Goal: Task Accomplishment & Management: Manage account settings

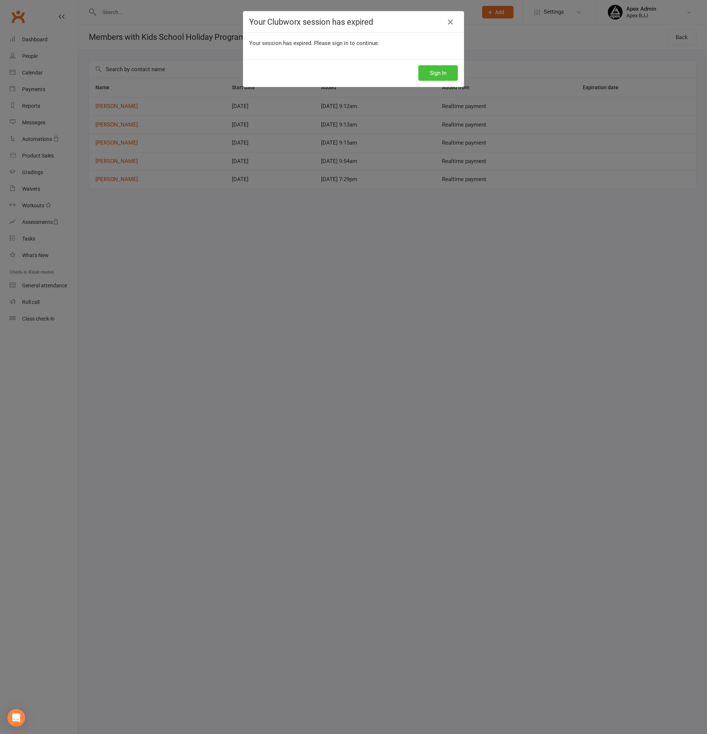
click at [440, 73] on button "Sign In" at bounding box center [437, 72] width 39 height 15
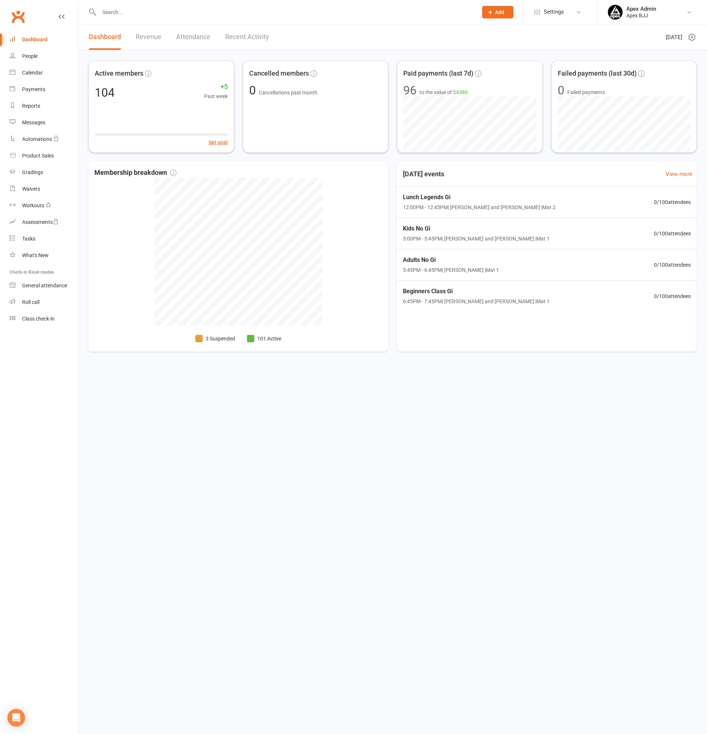
click at [167, 12] on input "text" at bounding box center [285, 12] width 376 height 10
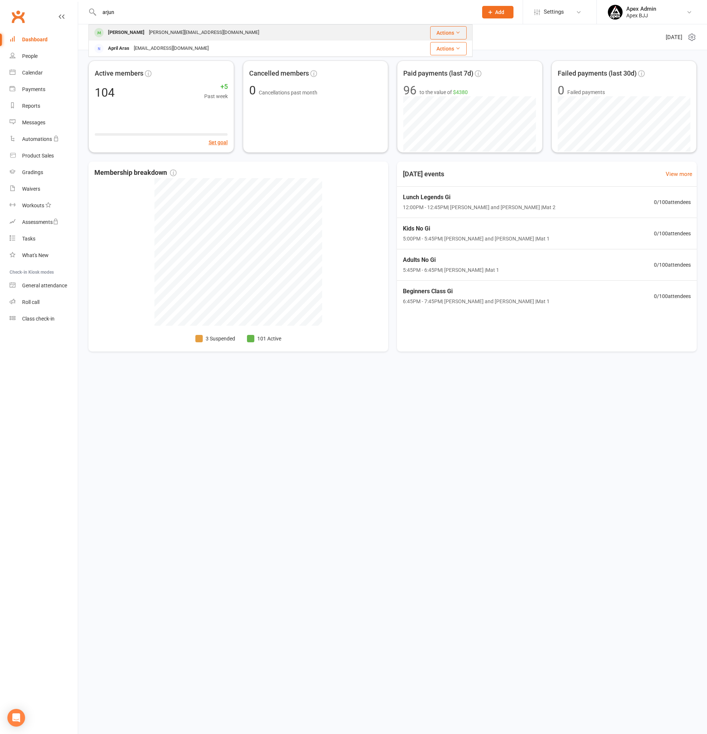
type input "arjun"
click at [167, 34] on div "[PERSON_NAME][EMAIL_ADDRESS][DOMAIN_NAME]" at bounding box center [204, 32] width 115 height 11
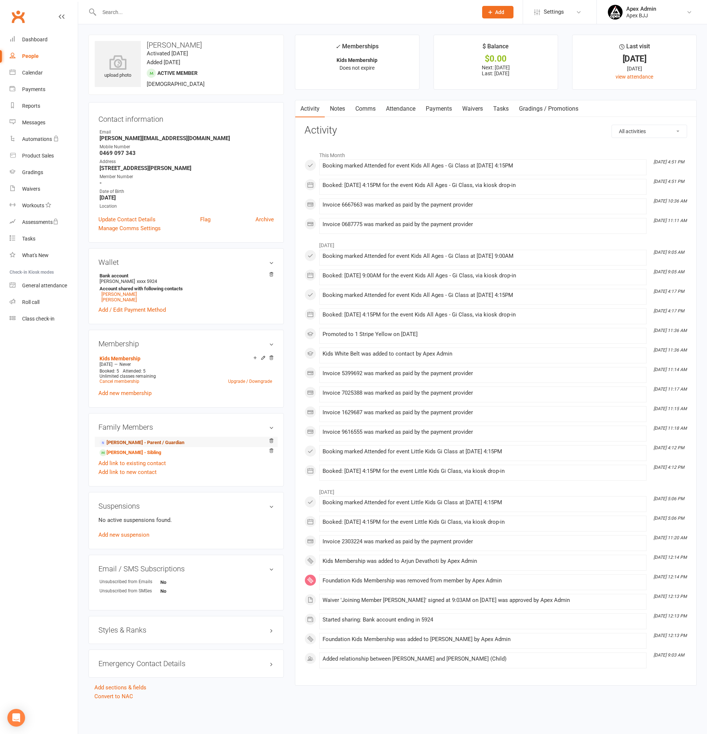
click at [182, 444] on link "[PERSON_NAME] - Parent / Guardian" at bounding box center [142, 443] width 85 height 8
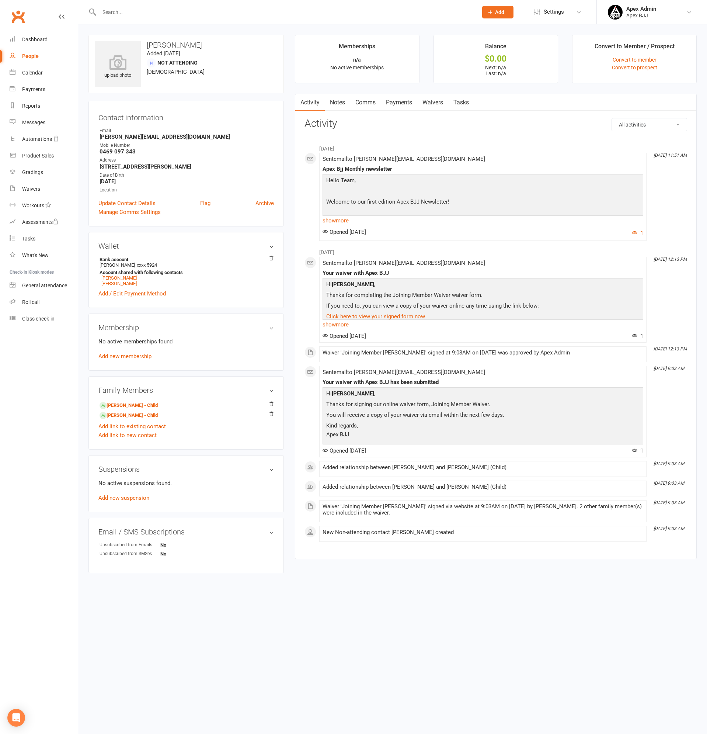
click at [401, 102] on link "Payments" at bounding box center [399, 102] width 36 height 17
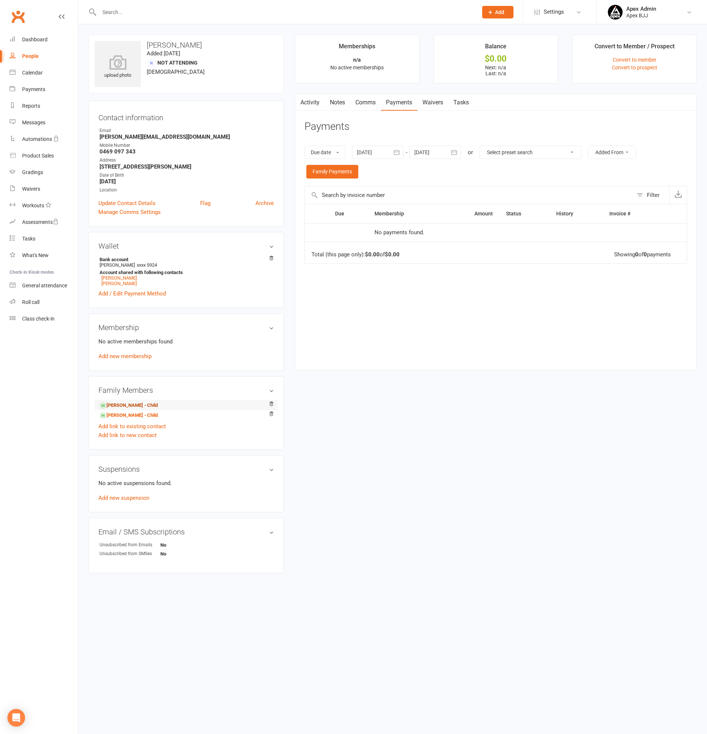
click at [122, 406] on link "[PERSON_NAME] - Child" at bounding box center [129, 405] width 58 height 8
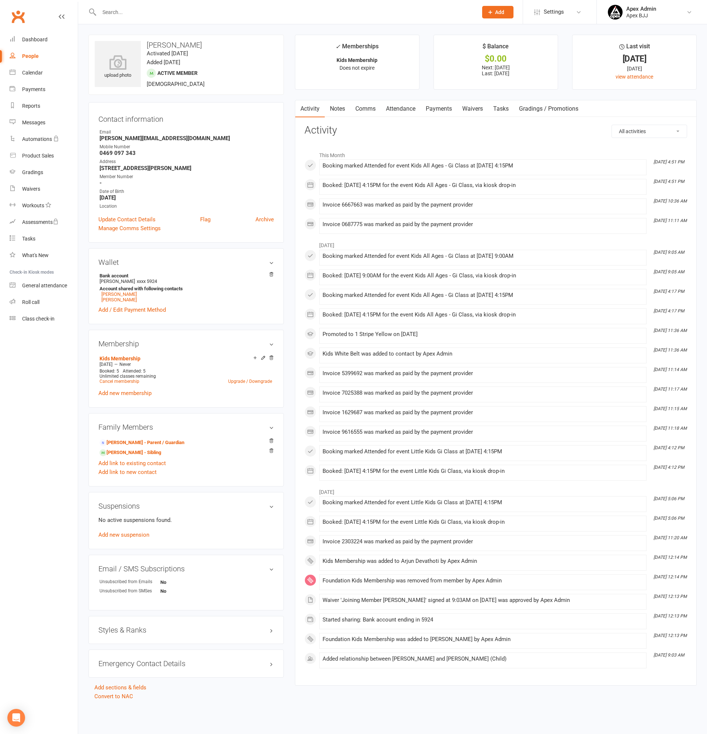
click at [446, 111] on link "Payments" at bounding box center [439, 108] width 36 height 17
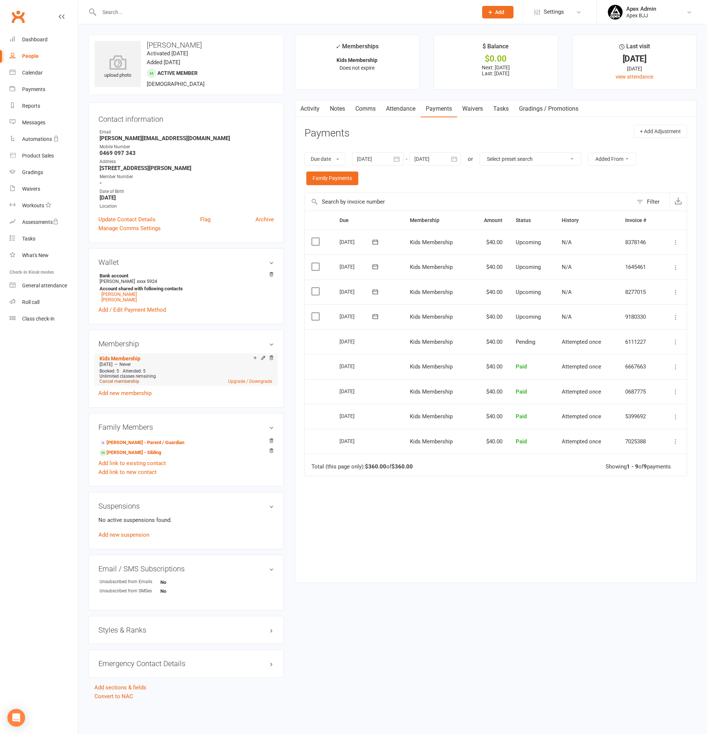
click at [114, 379] on link "Cancel membership" at bounding box center [120, 381] width 40 height 5
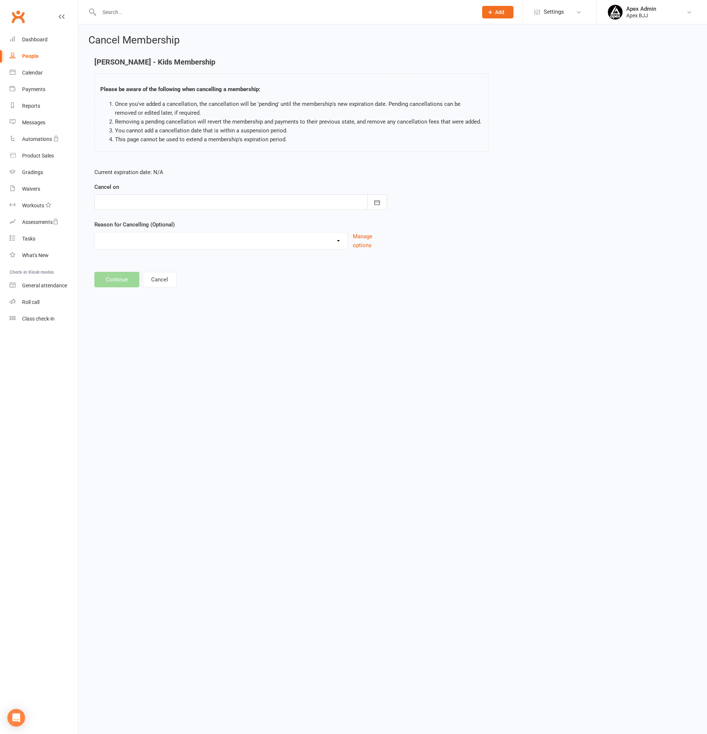
click at [260, 202] on div at bounding box center [240, 201] width 293 height 15
click at [221, 219] on icon "button" at bounding box center [222, 221] width 5 height 6
click at [138, 263] on span "06" at bounding box center [141, 263] width 6 height 6
type input "[DATE]"
click at [137, 238] on select "Duplicate Profile Holiday Injury Other reason" at bounding box center [221, 239] width 253 height 15
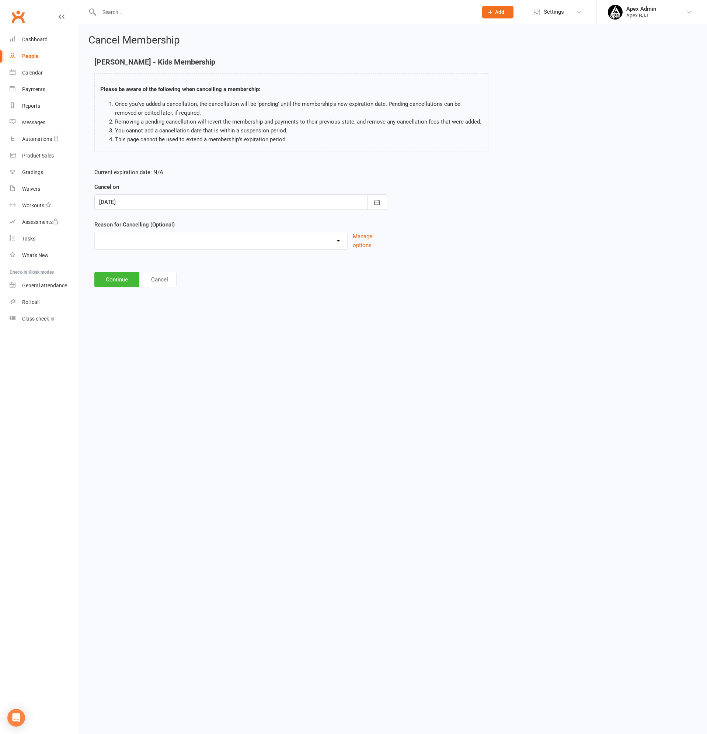
select select "3"
click at [95, 232] on select "Duplicate Profile Holiday Injury Other reason" at bounding box center [221, 239] width 253 height 15
click at [117, 319] on button "Continue" at bounding box center [116, 316] width 45 height 15
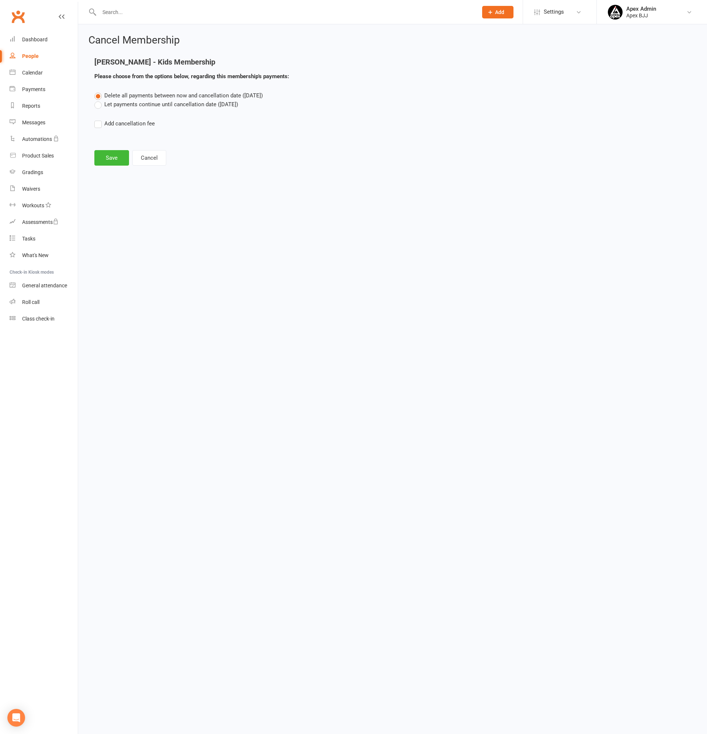
click at [98, 103] on label "Let payments continue until cancellation date ([DATE])" at bounding box center [166, 104] width 144 height 9
click at [98, 100] on input "Let payments continue until cancellation date ([DATE])" at bounding box center [96, 100] width 5 height 0
click at [108, 156] on button "Save" at bounding box center [111, 157] width 35 height 15
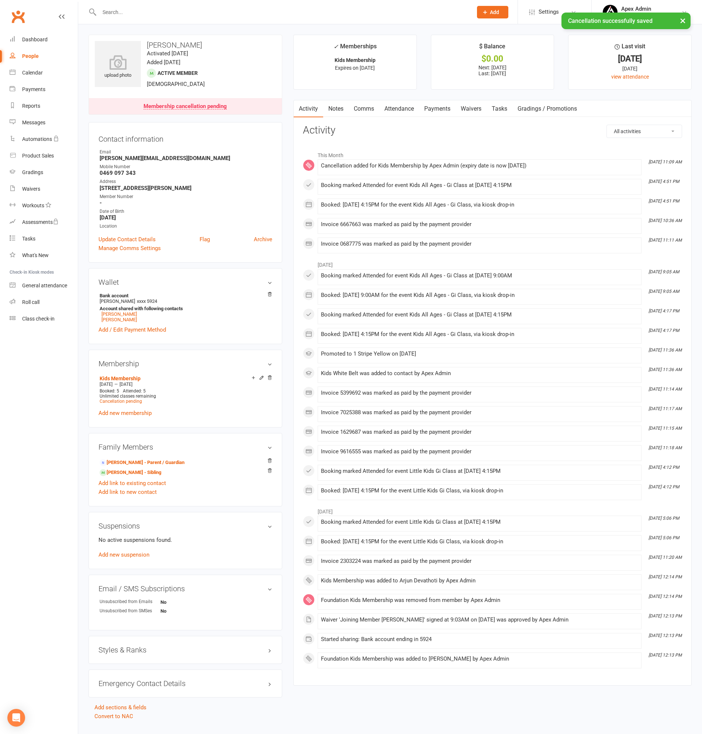
click at [436, 108] on link "Payments" at bounding box center [437, 108] width 36 height 17
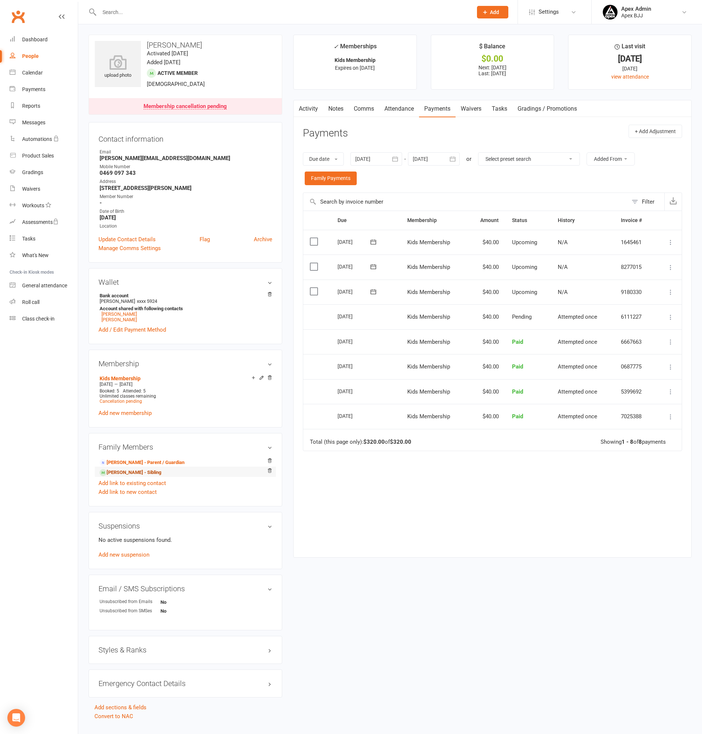
click at [139, 473] on link "[PERSON_NAME] - Sibling" at bounding box center [131, 473] width 62 height 8
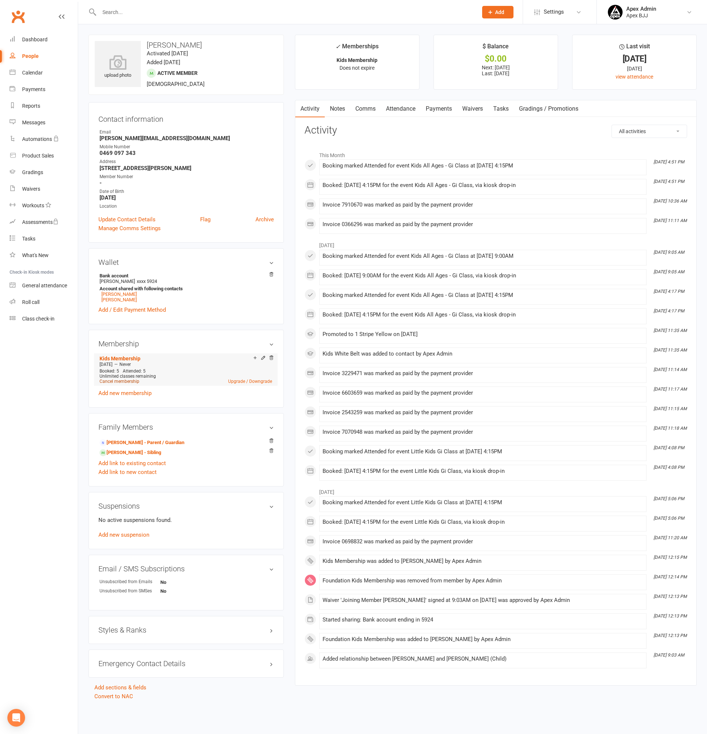
click at [115, 380] on link "Cancel membership" at bounding box center [120, 381] width 40 height 5
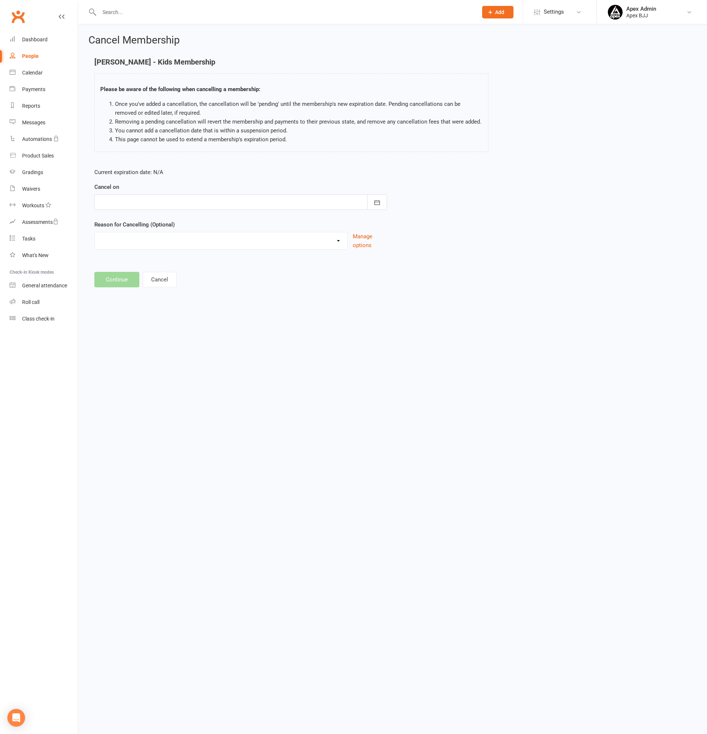
click at [175, 202] on div at bounding box center [240, 201] width 293 height 15
click at [225, 218] on button "button" at bounding box center [223, 220] width 16 height 13
click at [140, 260] on span "06" at bounding box center [141, 263] width 6 height 6
type input "[DATE]"
click at [145, 242] on select "Duplicate Profile Holiday Injury Other reason" at bounding box center [221, 239] width 253 height 15
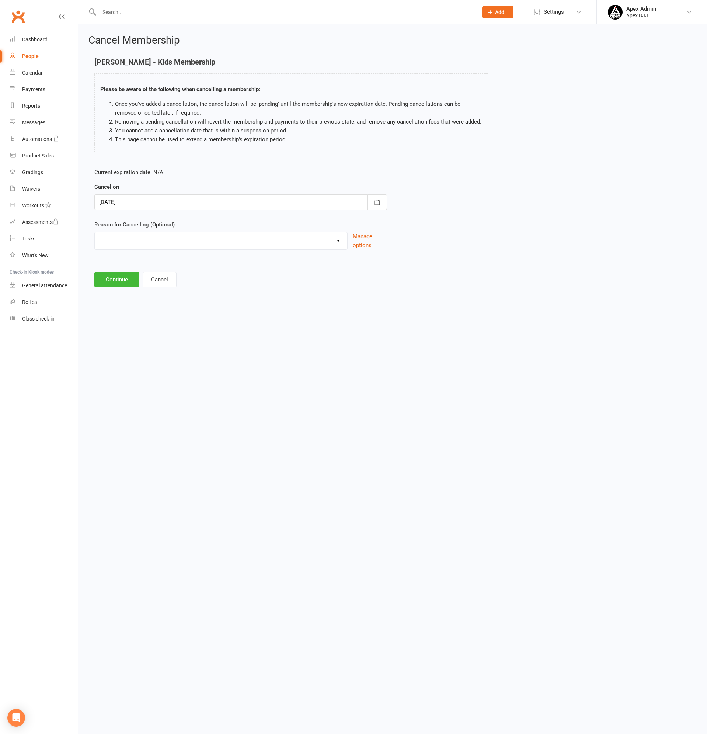
select select "3"
click at [95, 232] on select "Duplicate Profile Holiday Injury Other reason" at bounding box center [221, 239] width 253 height 15
click at [121, 318] on button "Continue" at bounding box center [116, 316] width 45 height 15
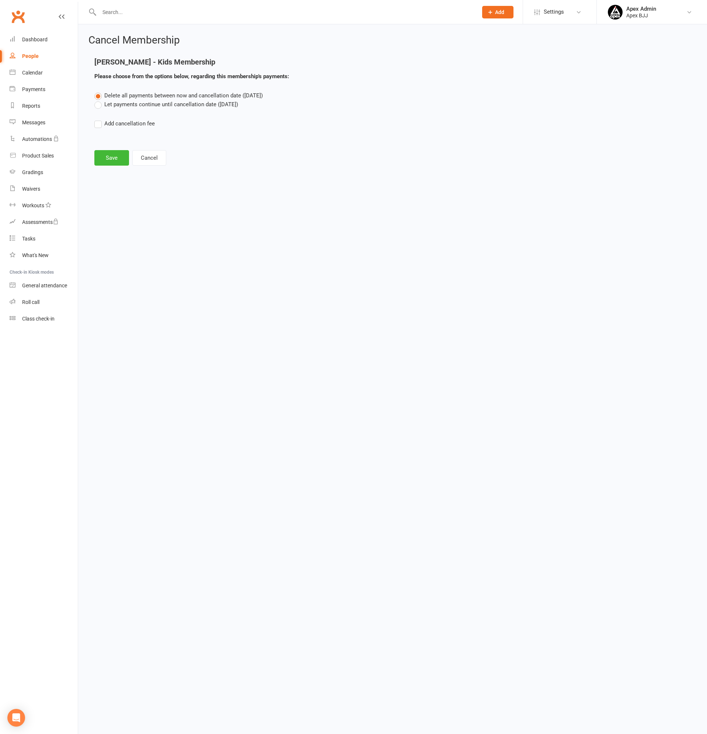
click at [98, 105] on label "Let payments continue until cancellation date ([DATE])" at bounding box center [166, 104] width 144 height 9
click at [98, 100] on input "Let payments continue until cancellation date ([DATE])" at bounding box center [96, 100] width 5 height 0
click at [115, 156] on button "Save" at bounding box center [111, 157] width 35 height 15
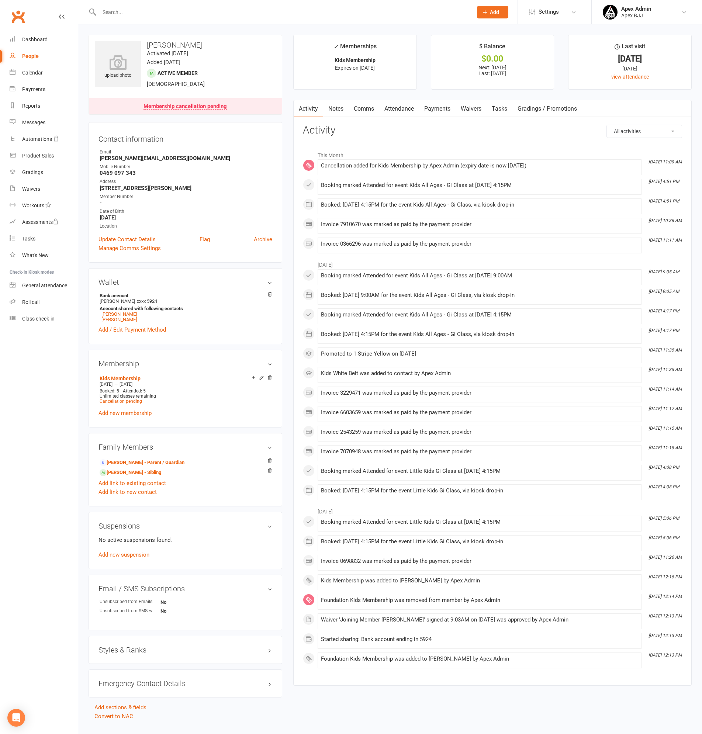
click at [431, 108] on link "Payments" at bounding box center [437, 108] width 36 height 17
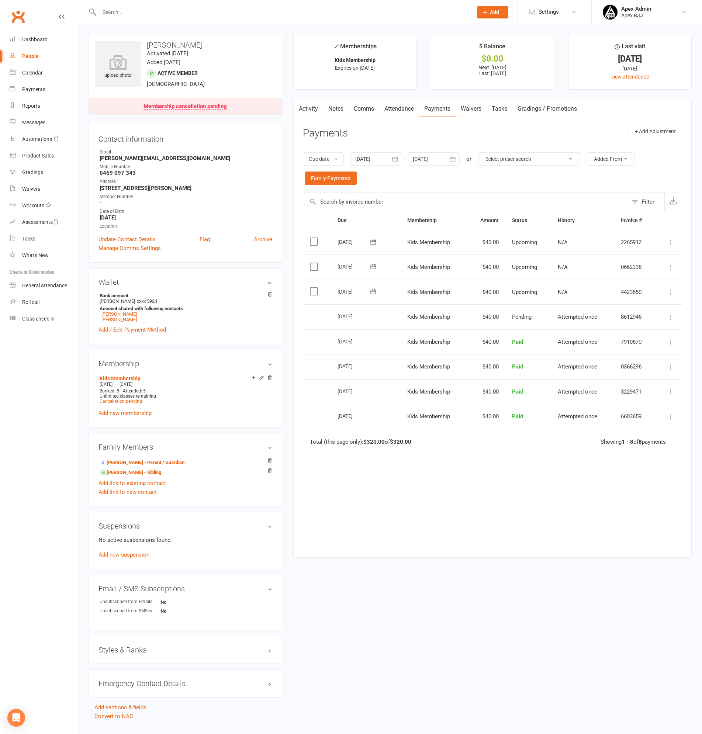
drag, startPoint x: 311, startPoint y: 109, endPoint x: 473, endPoint y: 209, distance: 190.4
click at [311, 109] on link "Activity" at bounding box center [307, 108] width 29 height 17
